Goal: Information Seeking & Learning: Check status

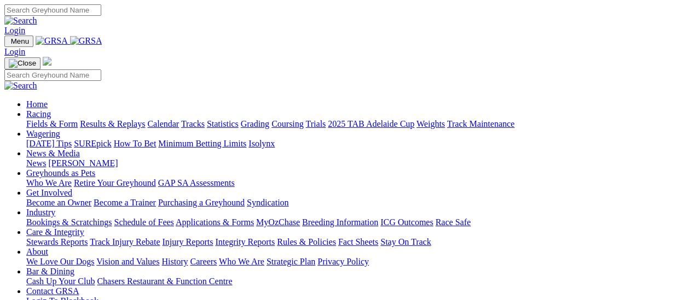
click at [115, 119] on link "Results & Replays" at bounding box center [112, 123] width 65 height 9
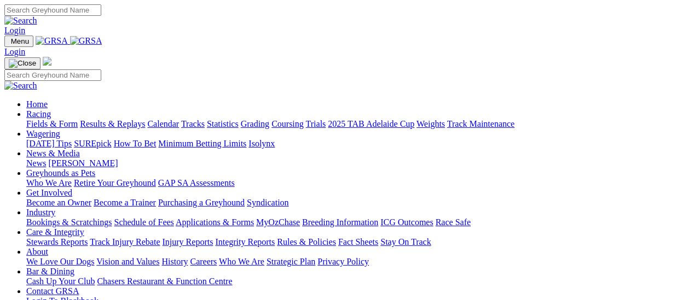
click at [116, 119] on link "Results & Replays" at bounding box center [112, 123] width 65 height 9
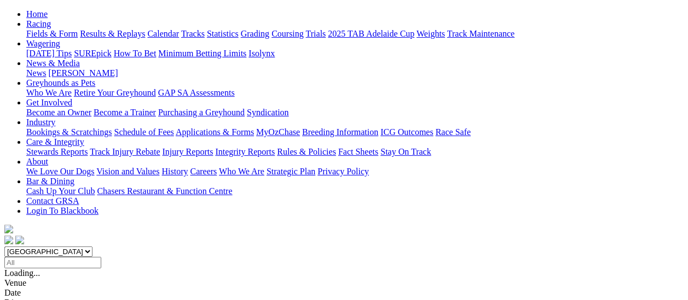
scroll to position [109, 0]
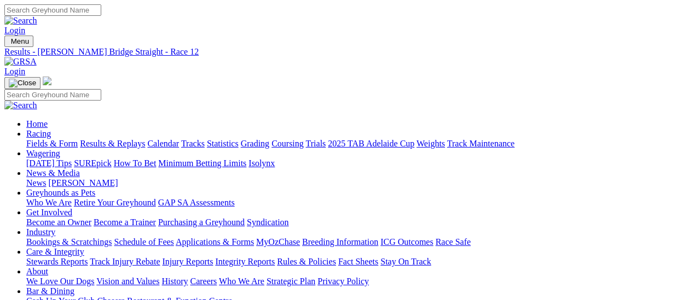
click at [54, 139] on link "Fields & Form" at bounding box center [51, 143] width 51 height 9
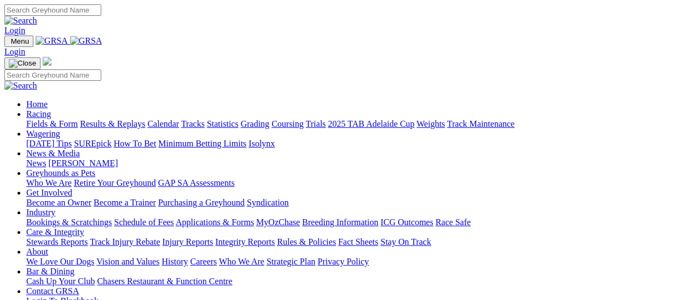
click at [127, 119] on link "Results & Replays" at bounding box center [112, 123] width 65 height 9
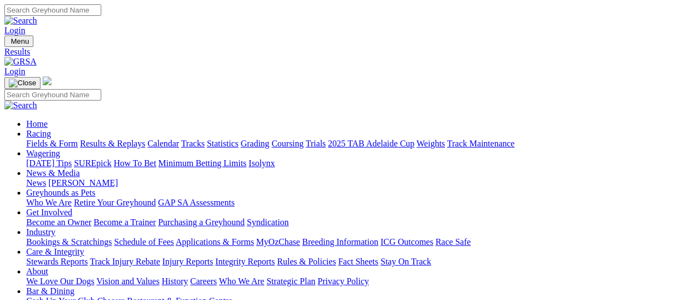
click at [51, 139] on link "Fields & Form" at bounding box center [51, 143] width 51 height 9
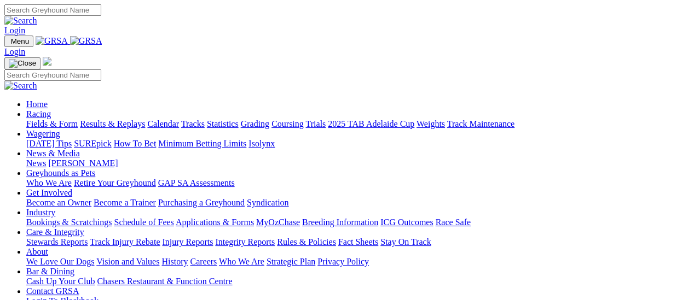
click at [115, 119] on link "Results & Replays" at bounding box center [112, 123] width 65 height 9
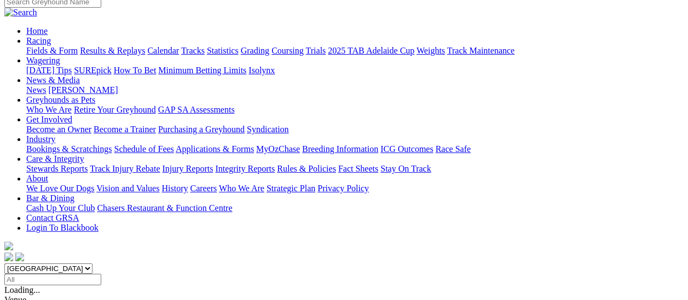
scroll to position [109, 0]
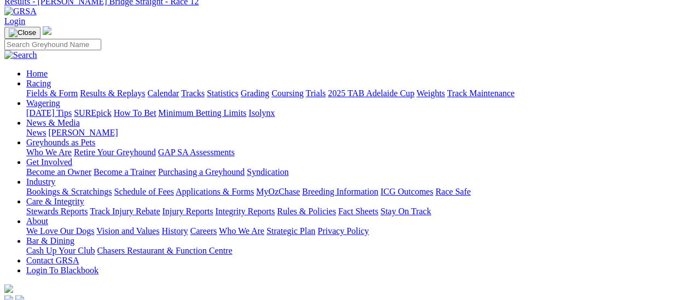
scroll to position [109, 0]
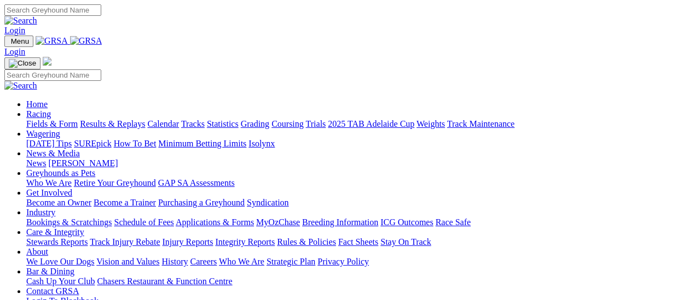
click at [34, 119] on link "Fields & Form" at bounding box center [51, 123] width 51 height 9
